Goal: Obtain resource: Download file/media

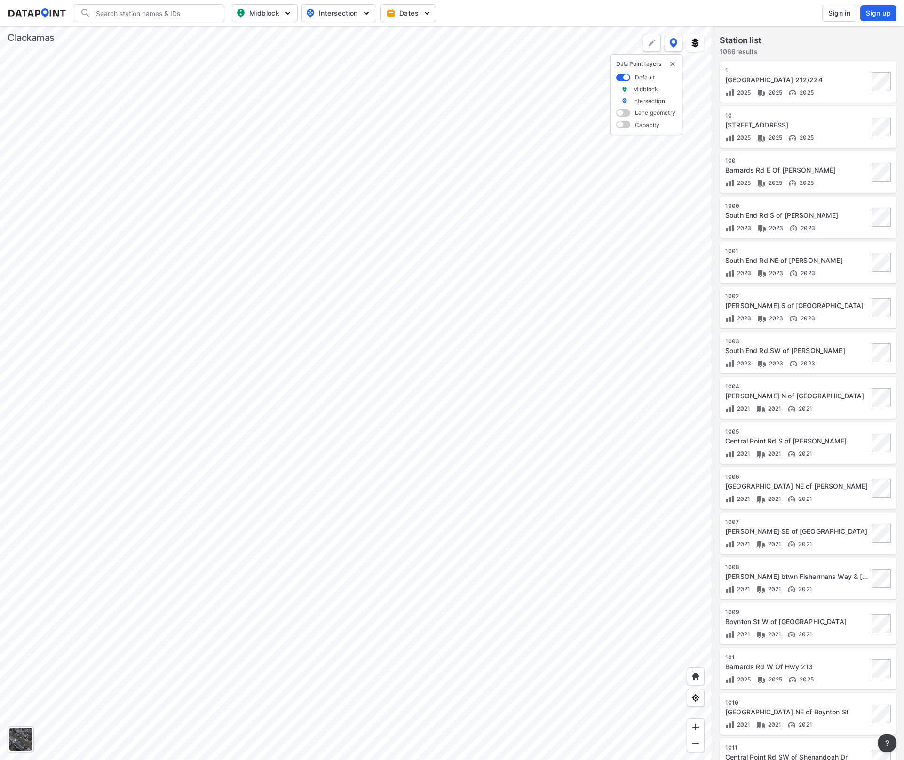
click at [136, 12] on input "Search" at bounding box center [154, 13] width 127 height 15
click at [120, 31] on li "( 1335 ) Sunnyside Rd E of Sunnybrook Blvd" at bounding box center [149, 37] width 151 height 26
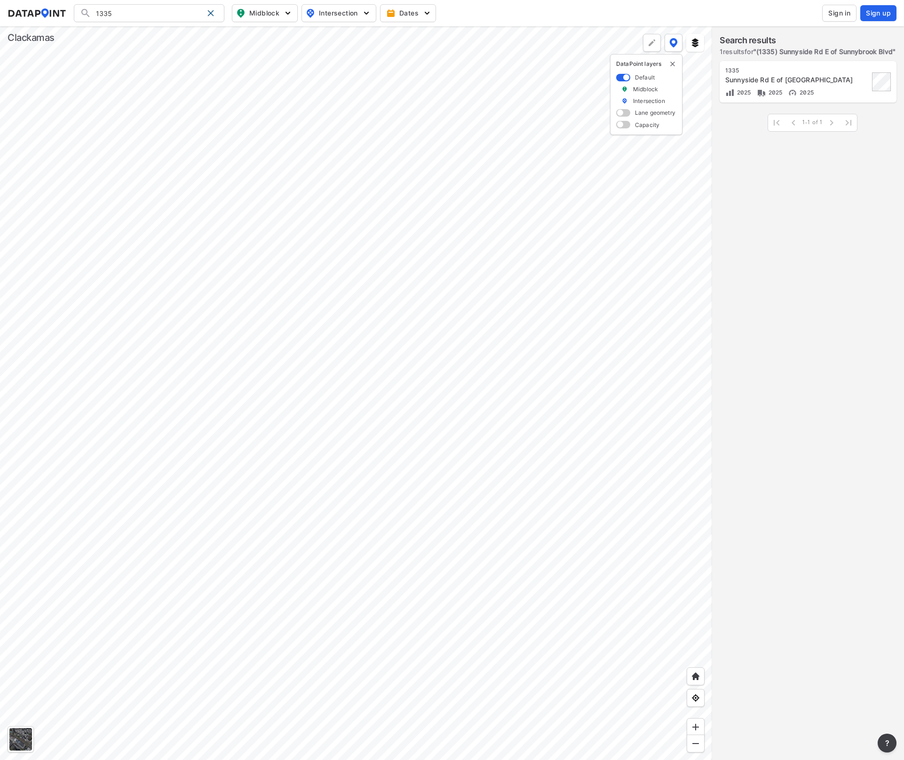
type input "(1335) Sunnyside Rd E of Sunnybrook Blvd"
click at [257, 258] on div at bounding box center [356, 393] width 712 height 734
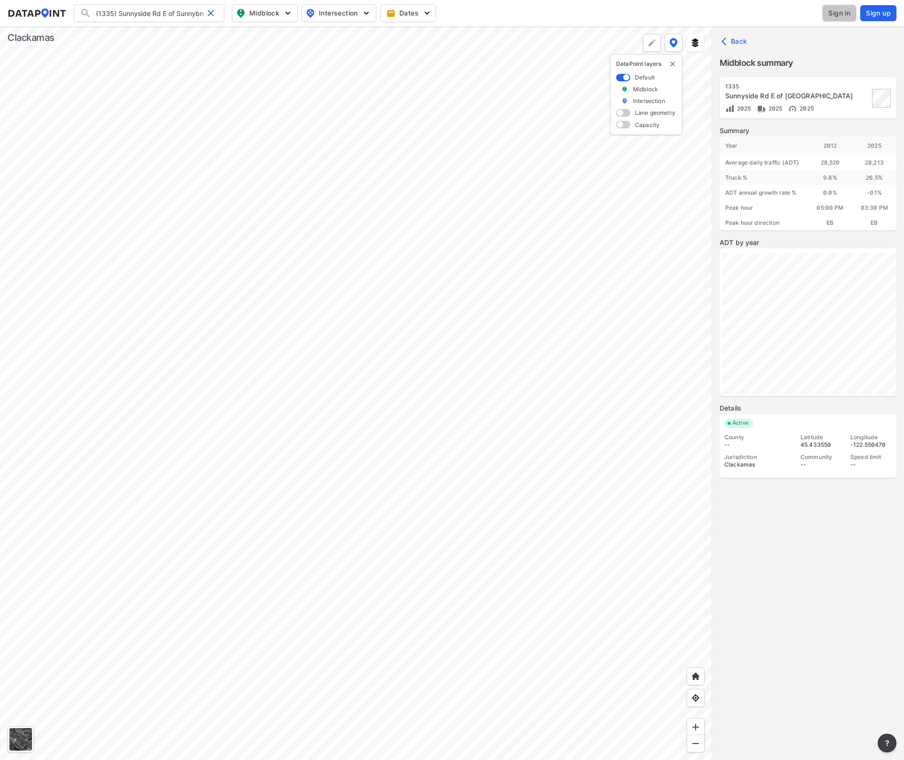
click at [845, 13] on span "Sign in" at bounding box center [840, 12] width 22 height 9
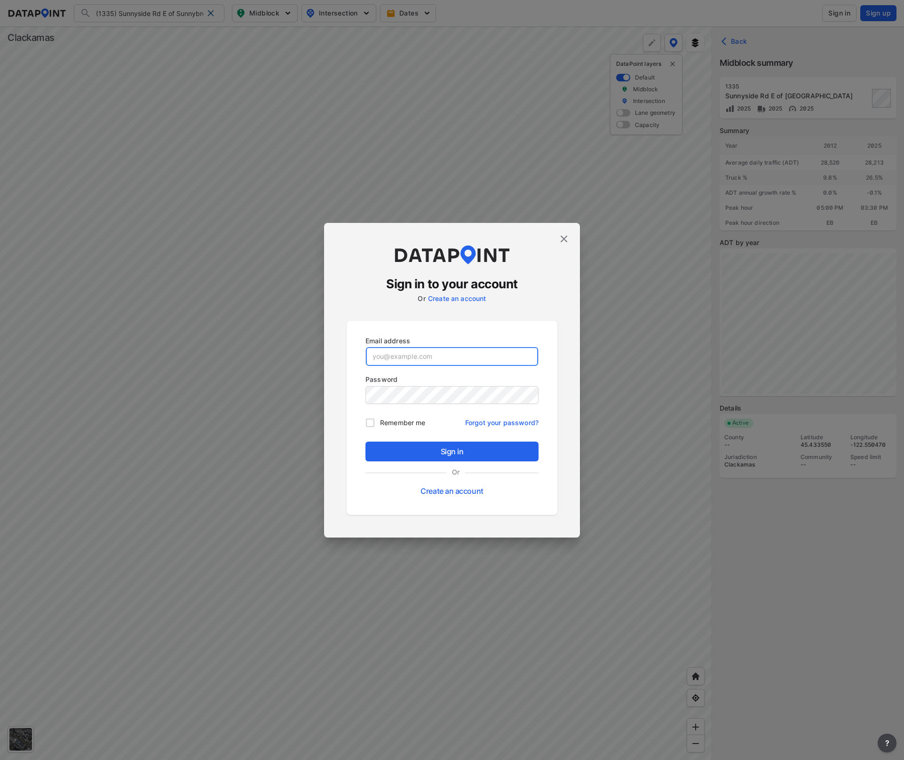
type input "[EMAIL_ADDRESS][DOMAIN_NAME]"
click at [438, 453] on span "Sign in" at bounding box center [452, 451] width 158 height 11
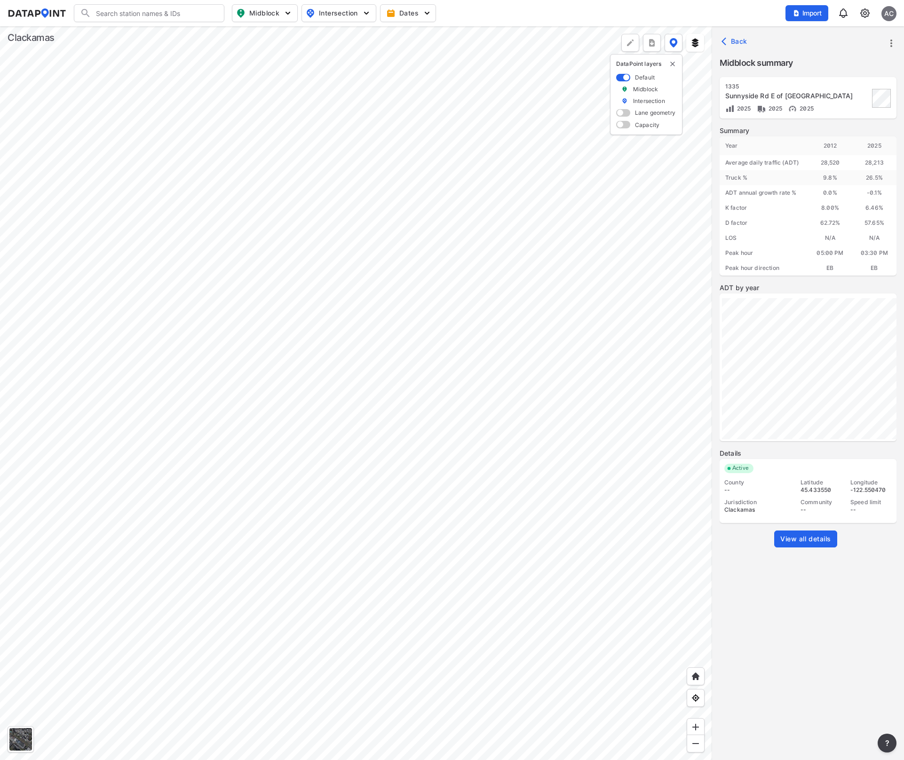
click at [748, 91] on div "[STREET_ADDRESS]" at bounding box center [798, 98] width 144 height 31
click at [808, 531] on link "View all details" at bounding box center [805, 539] width 63 height 17
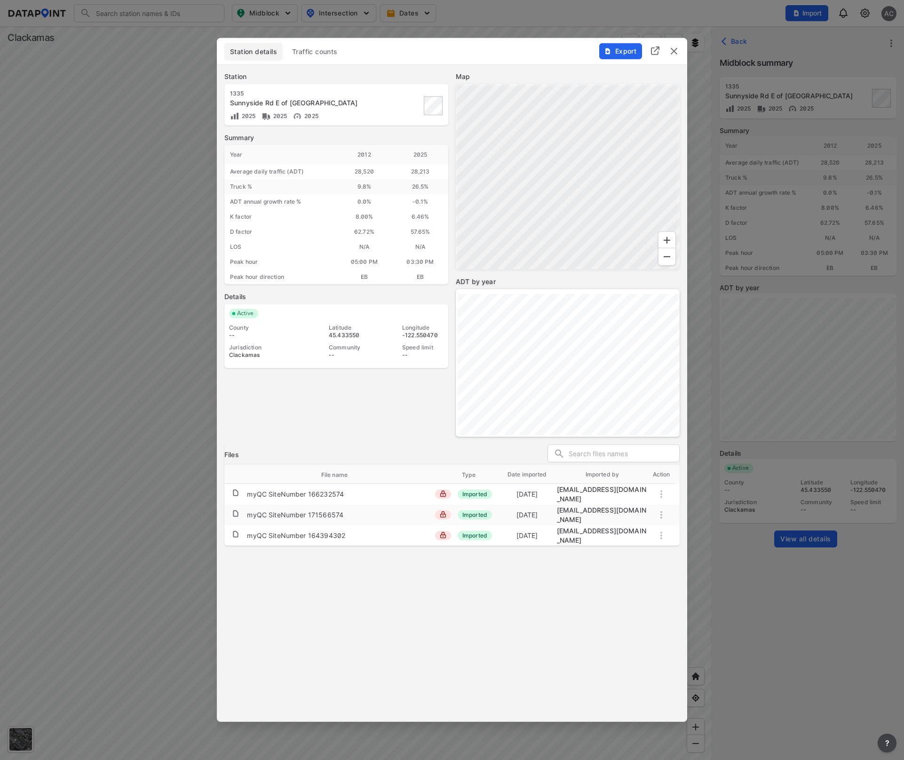
click at [623, 55] on span "Export" at bounding box center [621, 51] width 32 height 9
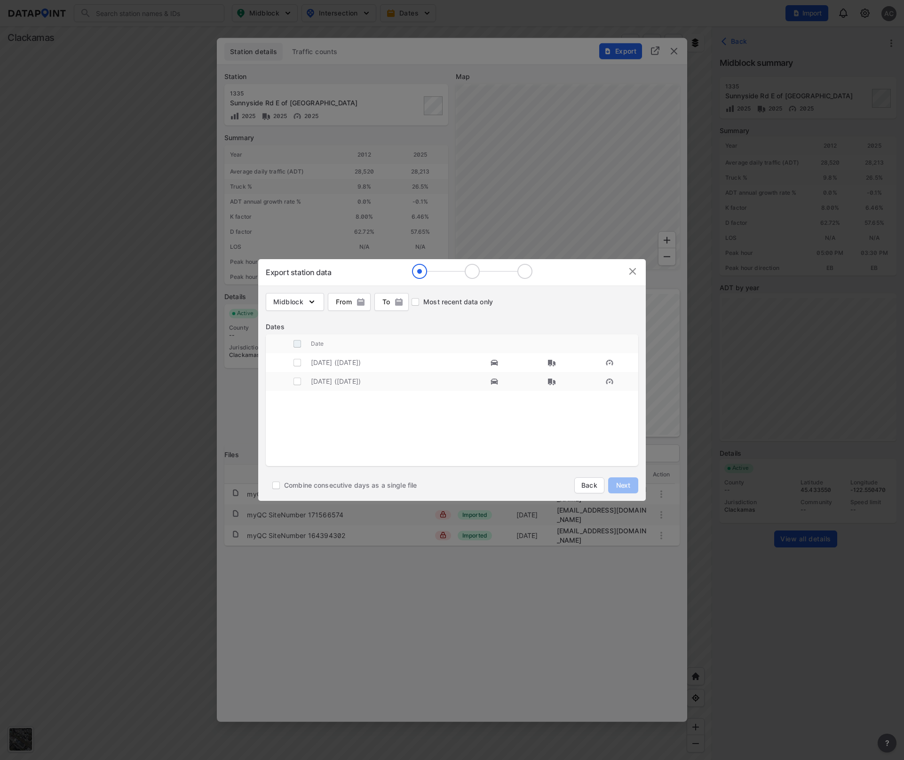
click at [297, 346] on input "decorative checkbox" at bounding box center [297, 344] width 18 height 18
checkbox input "true"
click at [628, 487] on span "Next" at bounding box center [623, 485] width 19 height 9
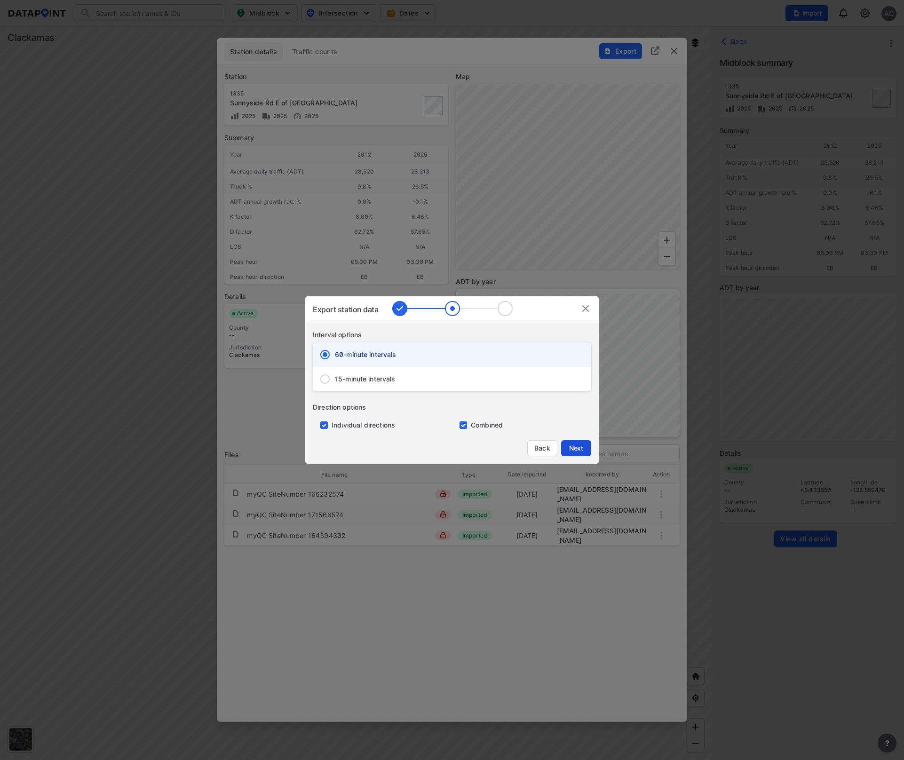
click at [575, 450] on span "Next" at bounding box center [576, 448] width 19 height 9
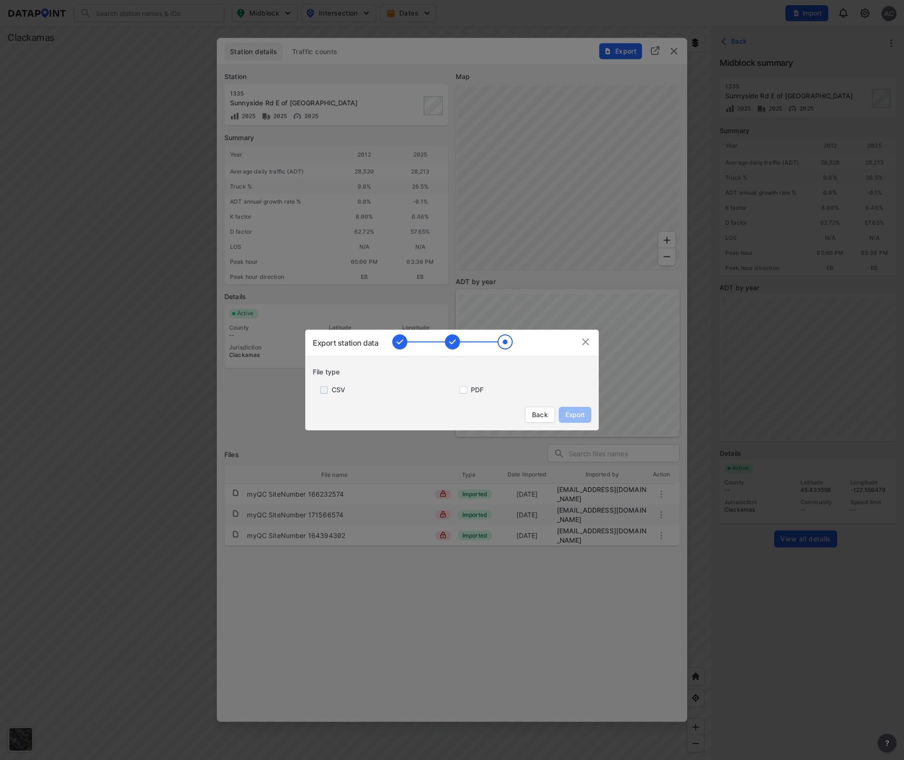
click at [329, 389] on input "primary checkbox" at bounding box center [322, 390] width 19 height 8
checkbox input "true"
click at [578, 415] on span "Export" at bounding box center [575, 414] width 21 height 9
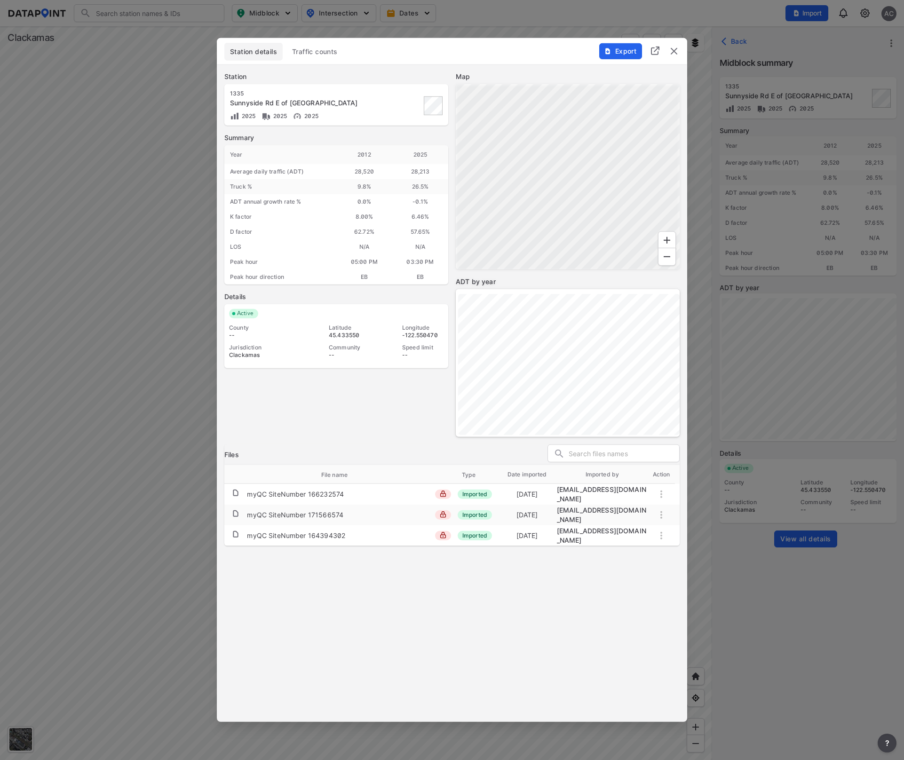
click at [403, 598] on div "Station [STREET_ADDRESS] 2025 2025 Summary Year [DATE] 2025 Average daily traff…" at bounding box center [452, 382] width 471 height 636
